Goal: Find specific page/section: Find specific page/section

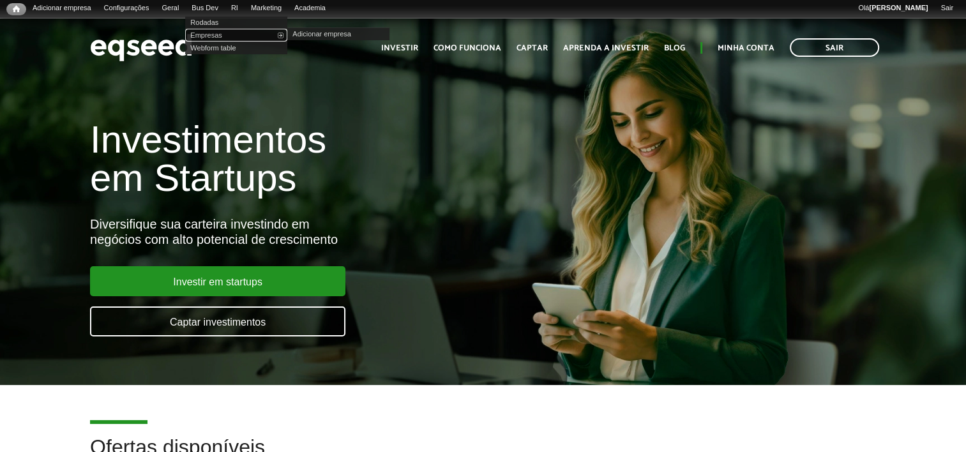
click at [224, 34] on link "Empresas" at bounding box center [236, 35] width 102 height 13
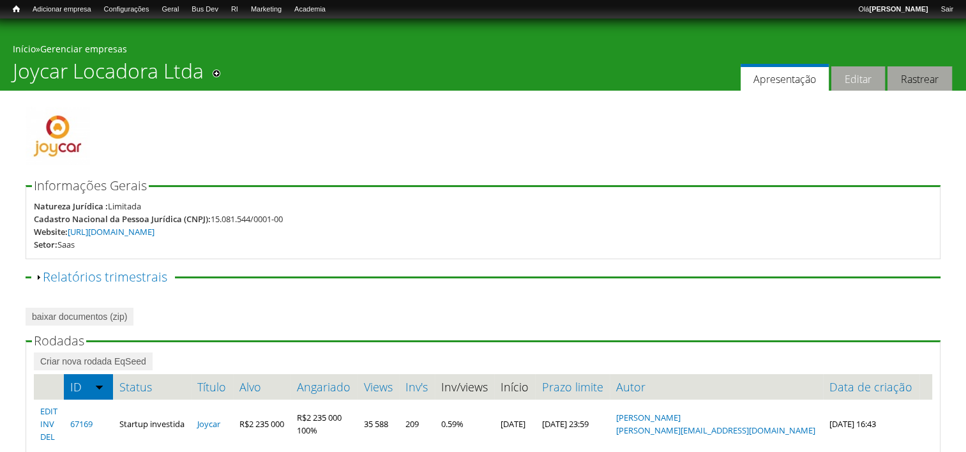
click at [858, 81] on link "Editar" at bounding box center [858, 78] width 54 height 25
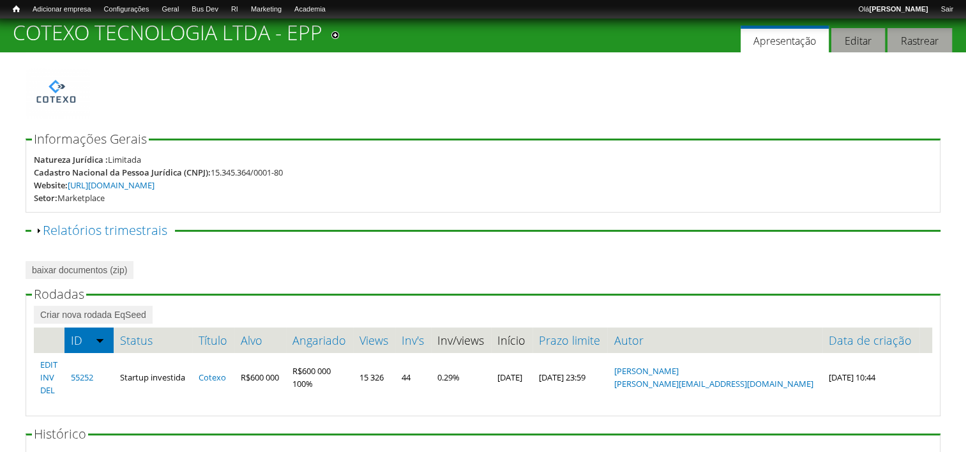
scroll to position [94, 0]
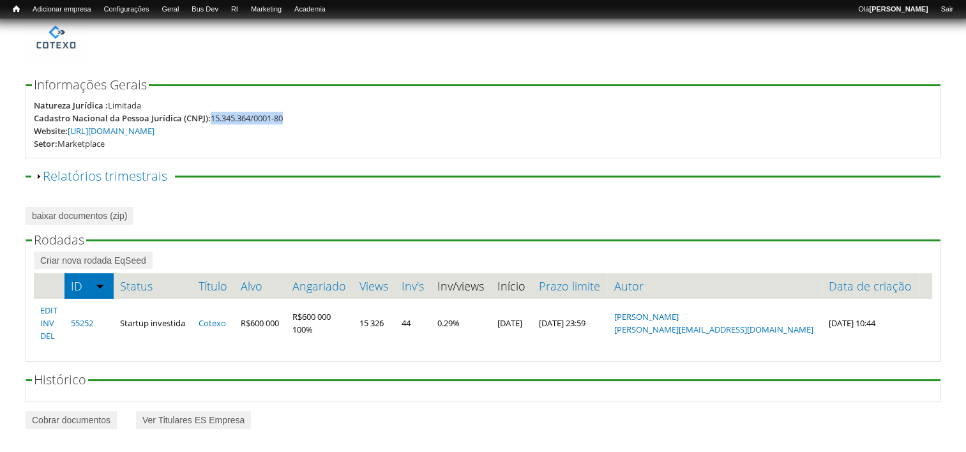
drag, startPoint x: 283, startPoint y: 120, endPoint x: 214, endPoint y: 118, distance: 68.3
click at [214, 118] on div "Cadastro Nacional da Pessoa Jurídica (CNPJ): 15.345.364/0001-80" at bounding box center [483, 118] width 898 height 13
copy div "15.345.364/0001-80"
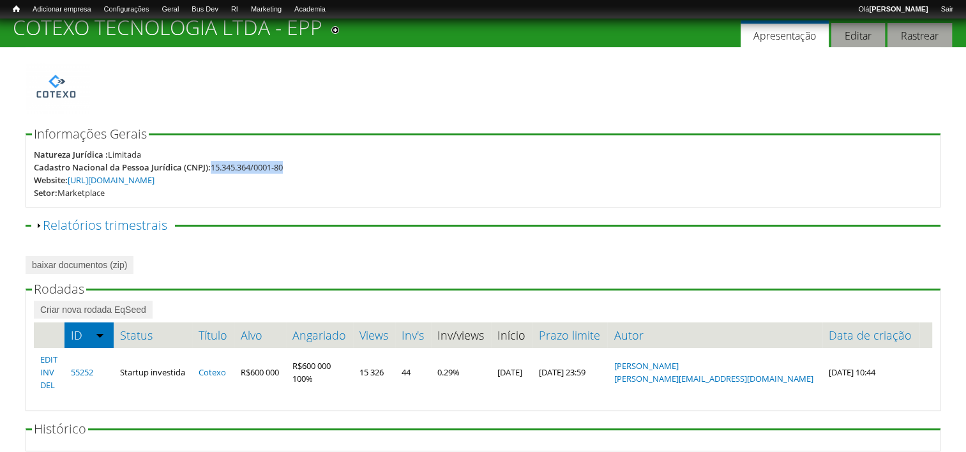
scroll to position [0, 0]
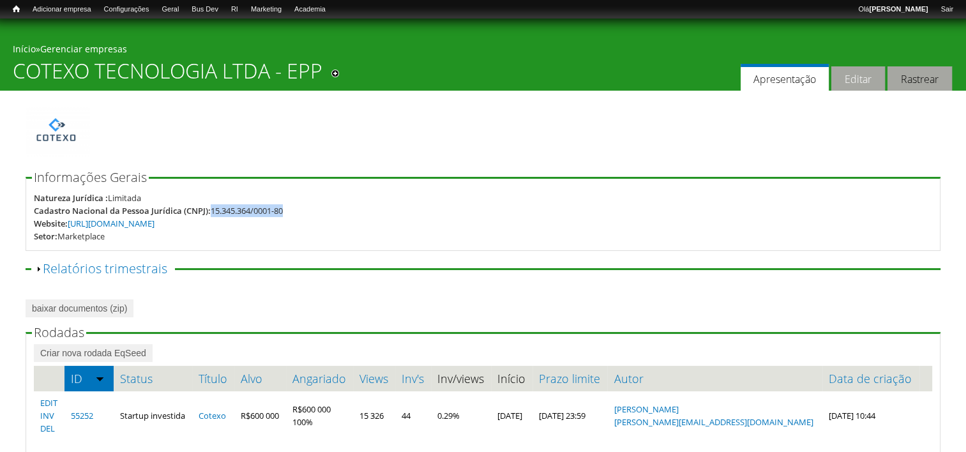
click at [859, 75] on link "Editar" at bounding box center [858, 78] width 54 height 25
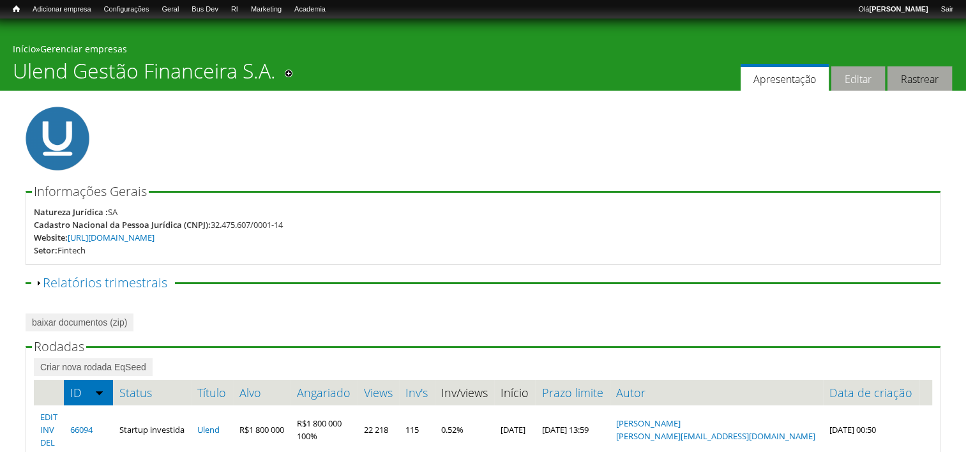
click at [860, 73] on link "Editar" at bounding box center [858, 78] width 54 height 25
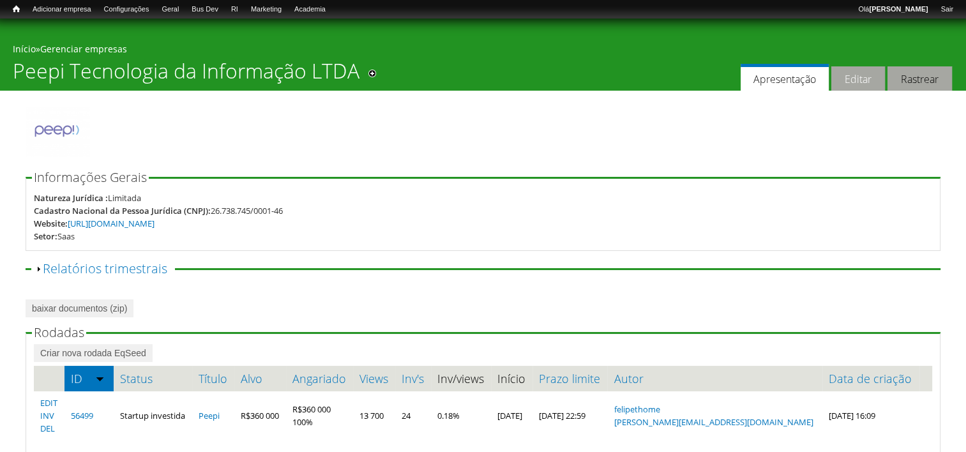
click at [856, 76] on link "Editar" at bounding box center [858, 78] width 54 height 25
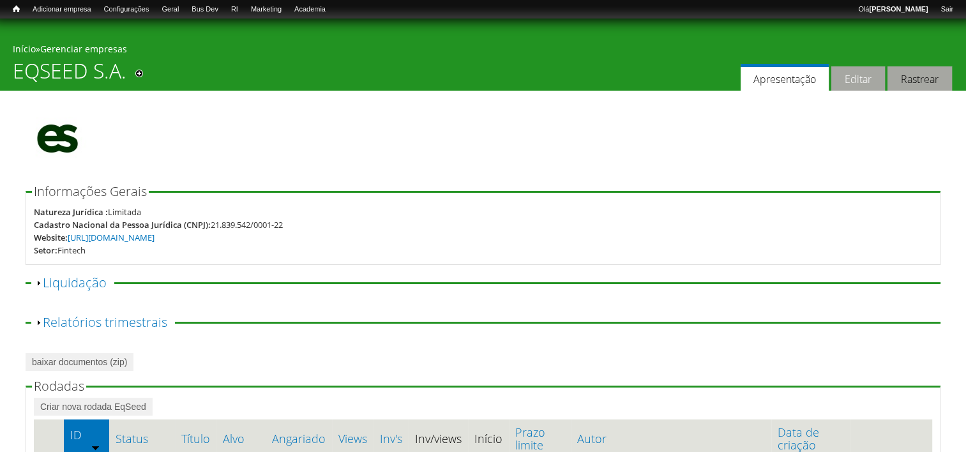
click at [857, 89] on link "Editar" at bounding box center [858, 78] width 54 height 25
